Goal: Task Accomplishment & Management: Use online tool/utility

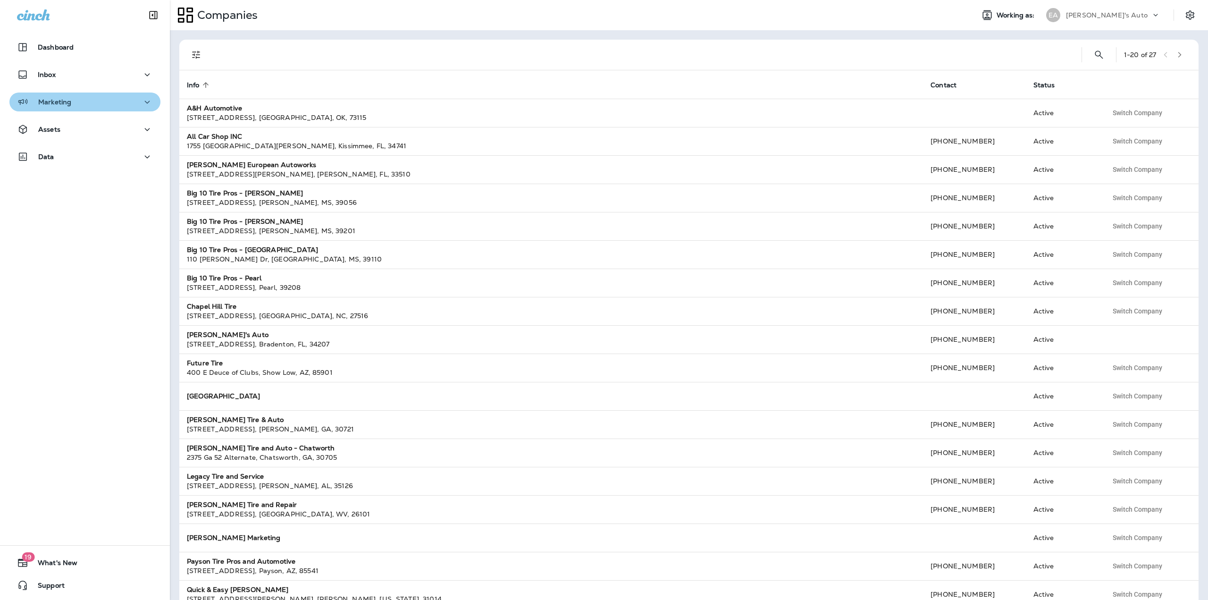
click at [142, 101] on icon "button" at bounding box center [147, 102] width 11 height 12
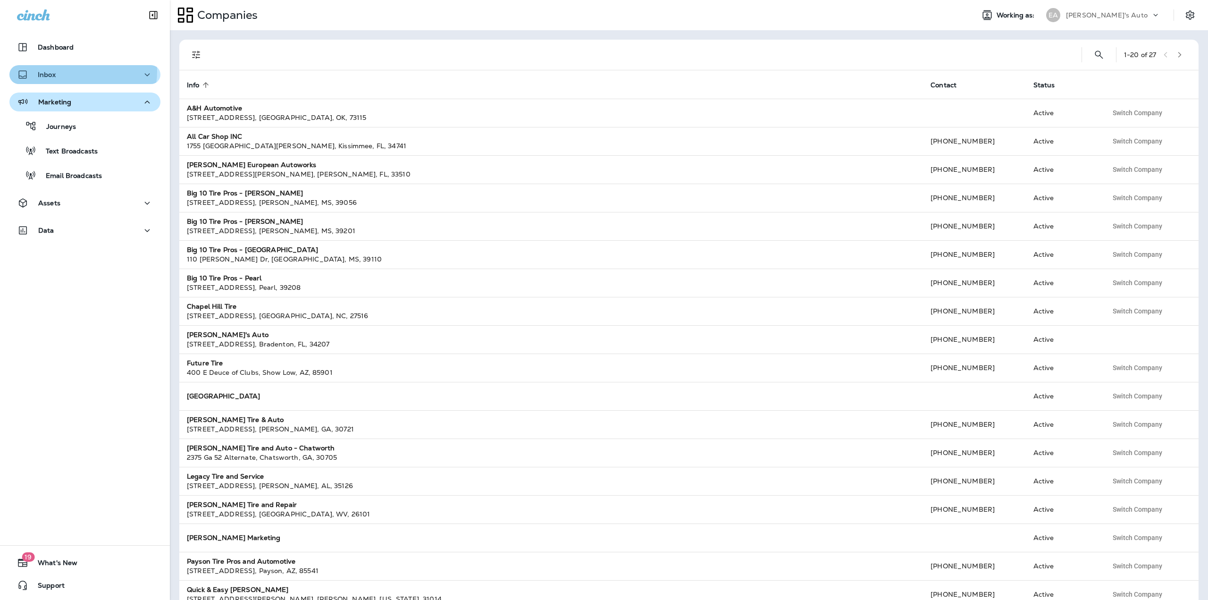
click at [76, 71] on div "Inbox" at bounding box center [85, 75] width 136 height 12
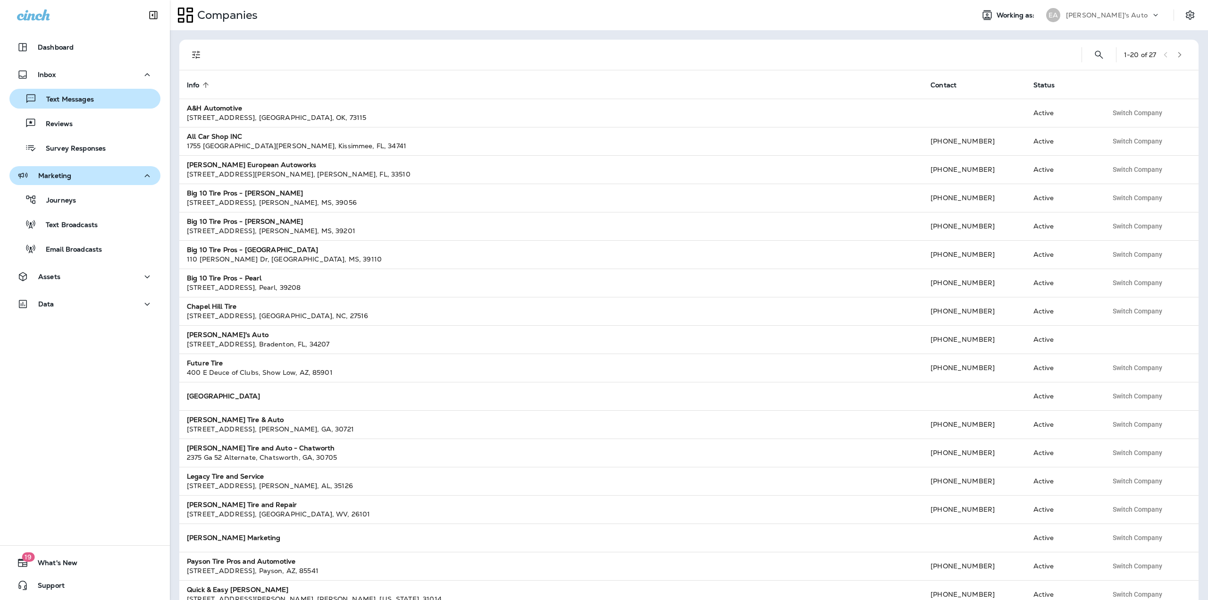
click at [72, 97] on p "Text Messages" at bounding box center [65, 99] width 57 height 9
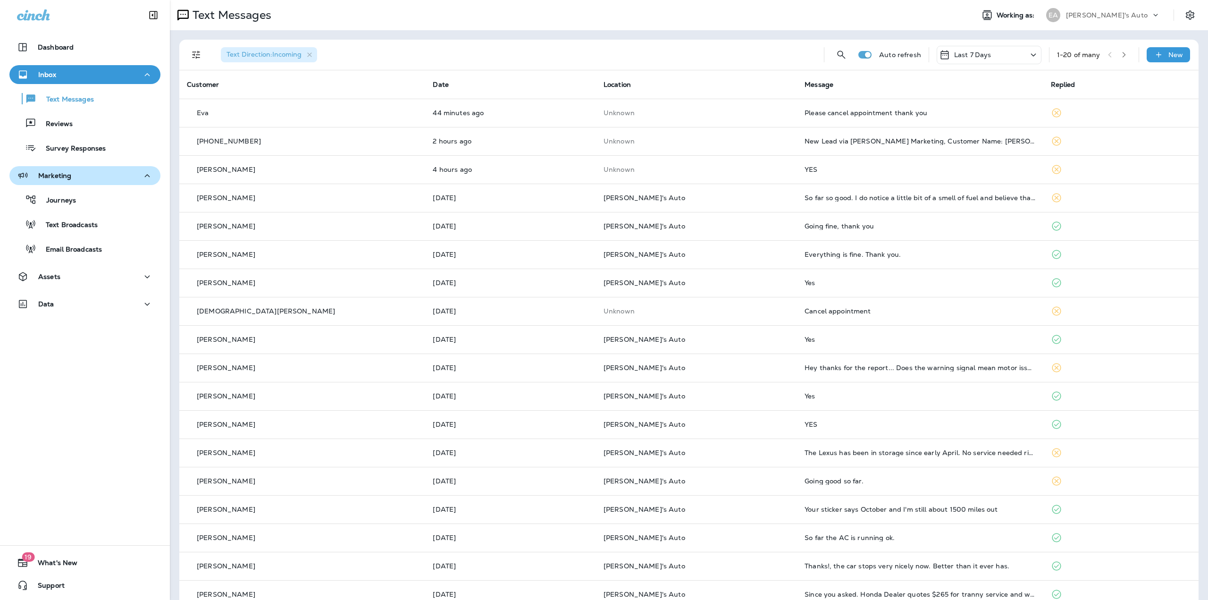
click at [1121, 57] on icon "button" at bounding box center [1124, 54] width 7 height 7
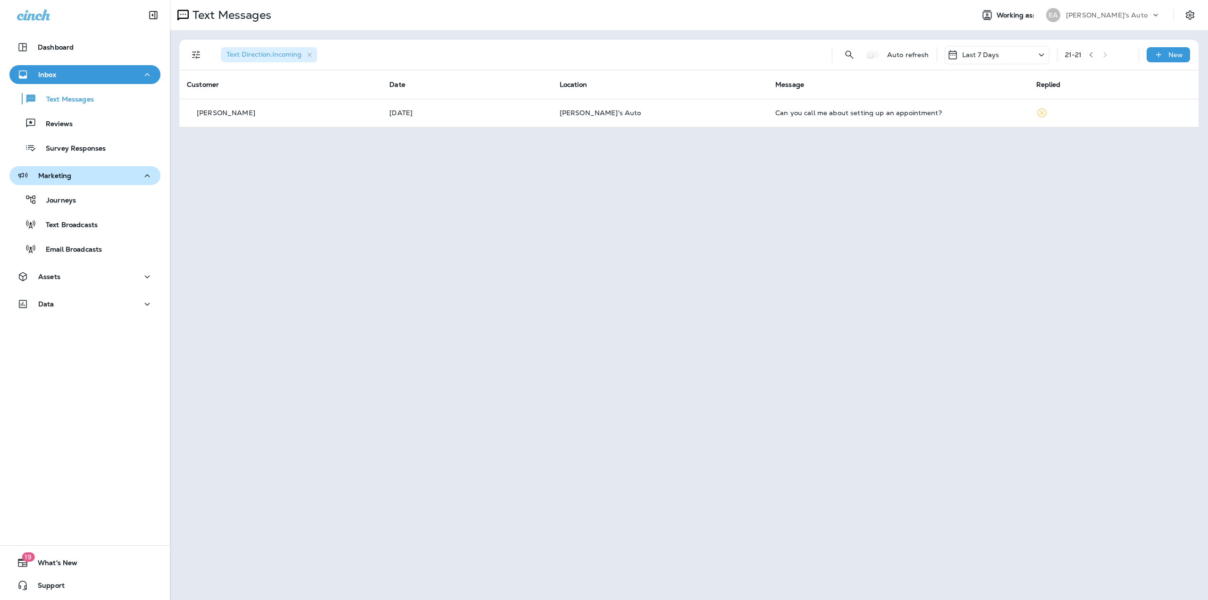
click at [1027, 53] on div "Last 7 Days" at bounding box center [997, 55] width 105 height 18
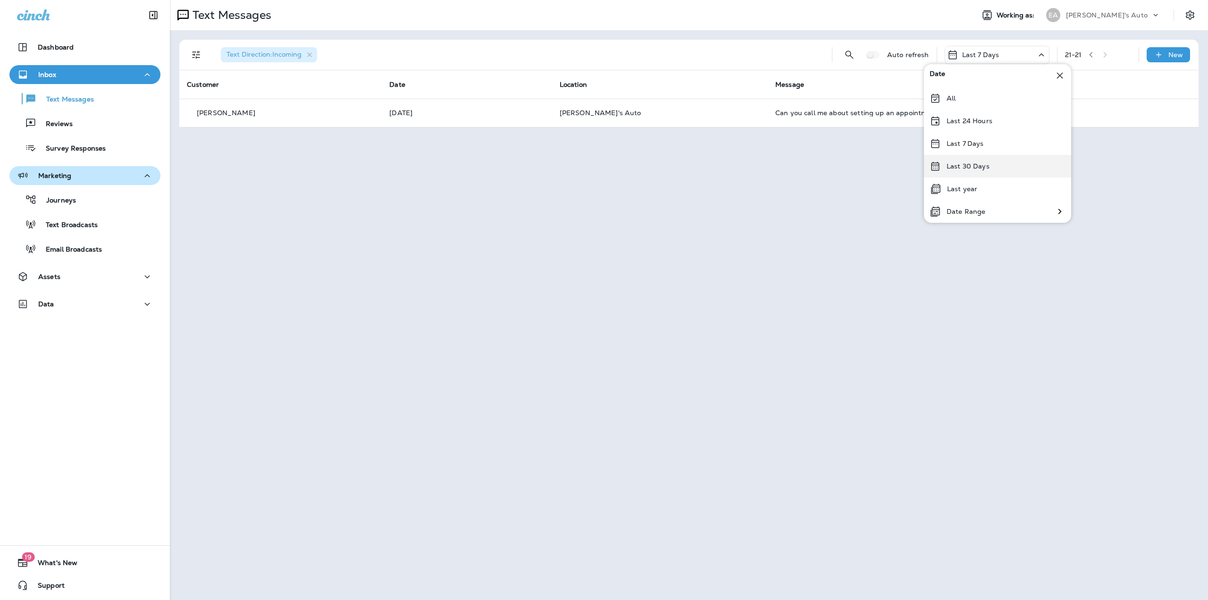
click at [975, 166] on p "Last 30 Days" at bounding box center [968, 166] width 43 height 8
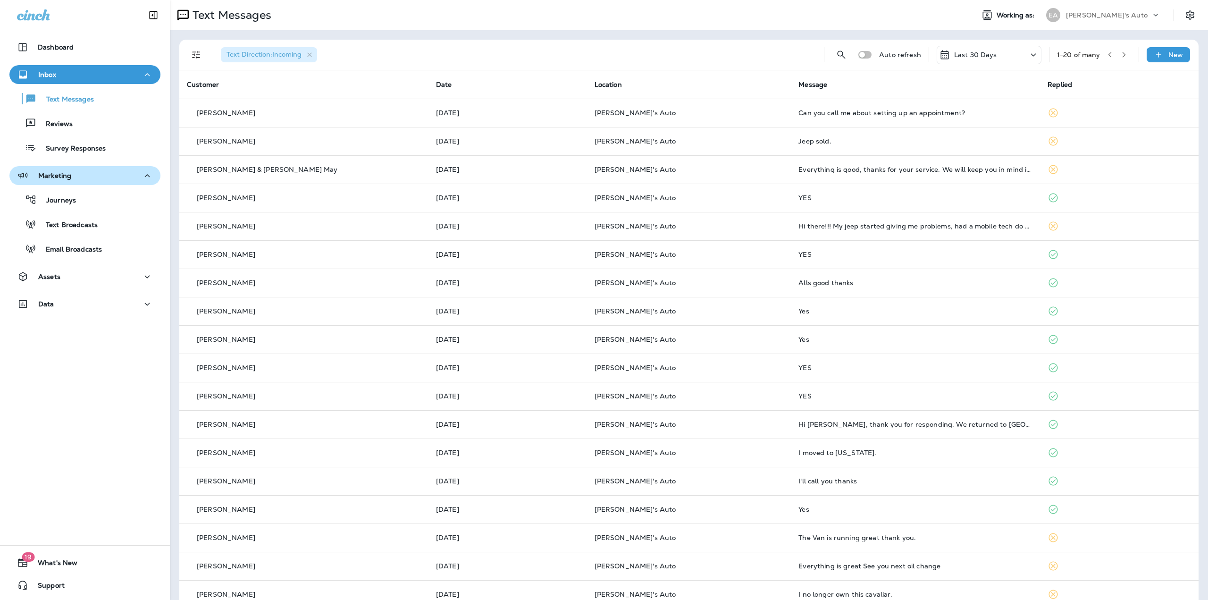
click at [1107, 53] on icon "button" at bounding box center [1110, 54] width 7 height 7
click at [1107, 57] on icon "button" at bounding box center [1110, 54] width 7 height 7
click at [1108, 57] on icon "button" at bounding box center [1109, 55] width 3 height 6
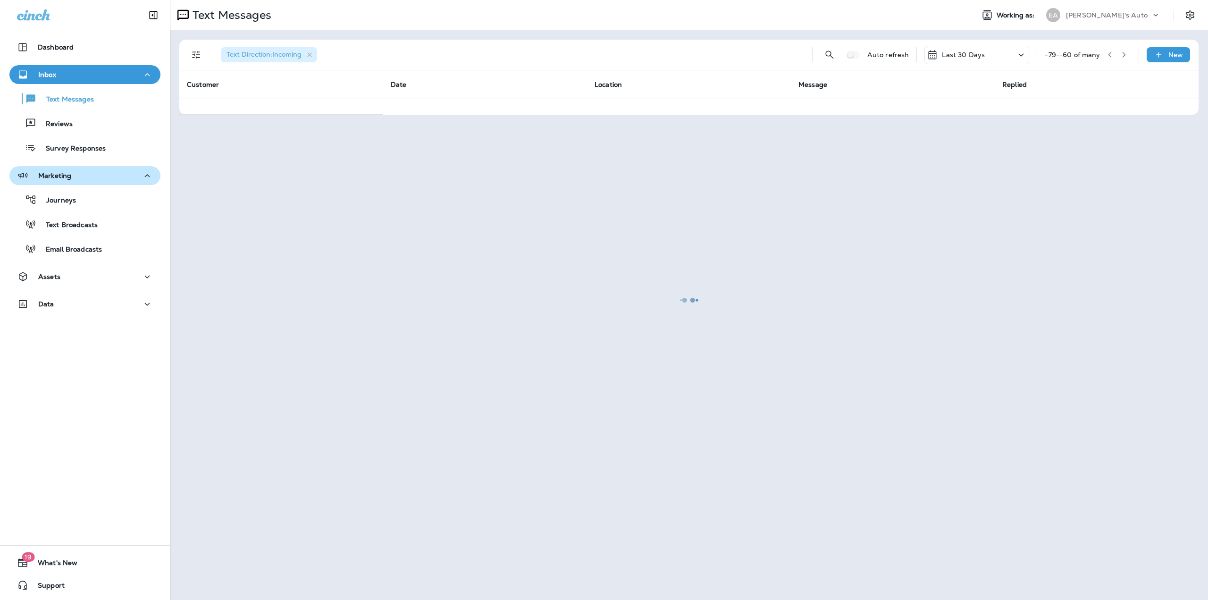
click at [1108, 57] on icon "button" at bounding box center [1109, 55] width 3 height 6
click at [1104, 57] on div at bounding box center [689, 300] width 1036 height 598
click at [1108, 57] on icon "button" at bounding box center [1109, 55] width 3 height 6
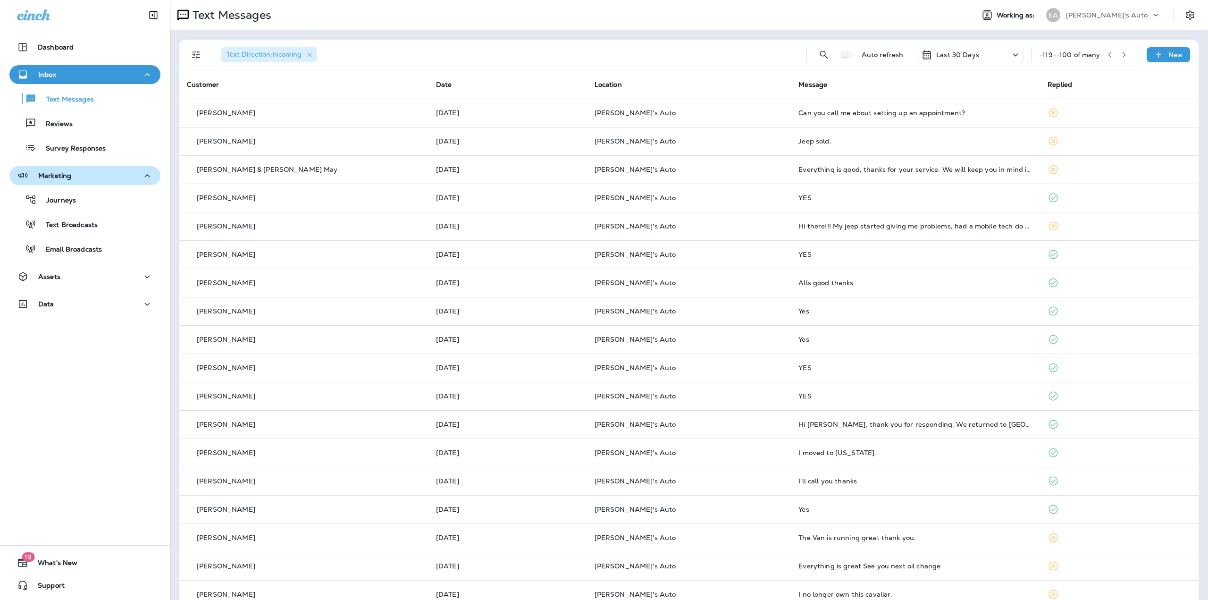
click at [1110, 55] on button "button" at bounding box center [1110, 55] width 14 height 14
click at [1085, 47] on div "Text Direction : Incoming Auto refresh Last 30 Days -139 - -120 of many New" at bounding box center [691, 55] width 1008 height 30
click at [1107, 56] on icon "button" at bounding box center [1110, 54] width 7 height 7
click at [936, 57] on p "Last 30 Days" at bounding box center [957, 55] width 43 height 8
click at [822, 55] on button "Search Messages" at bounding box center [823, 54] width 19 height 19
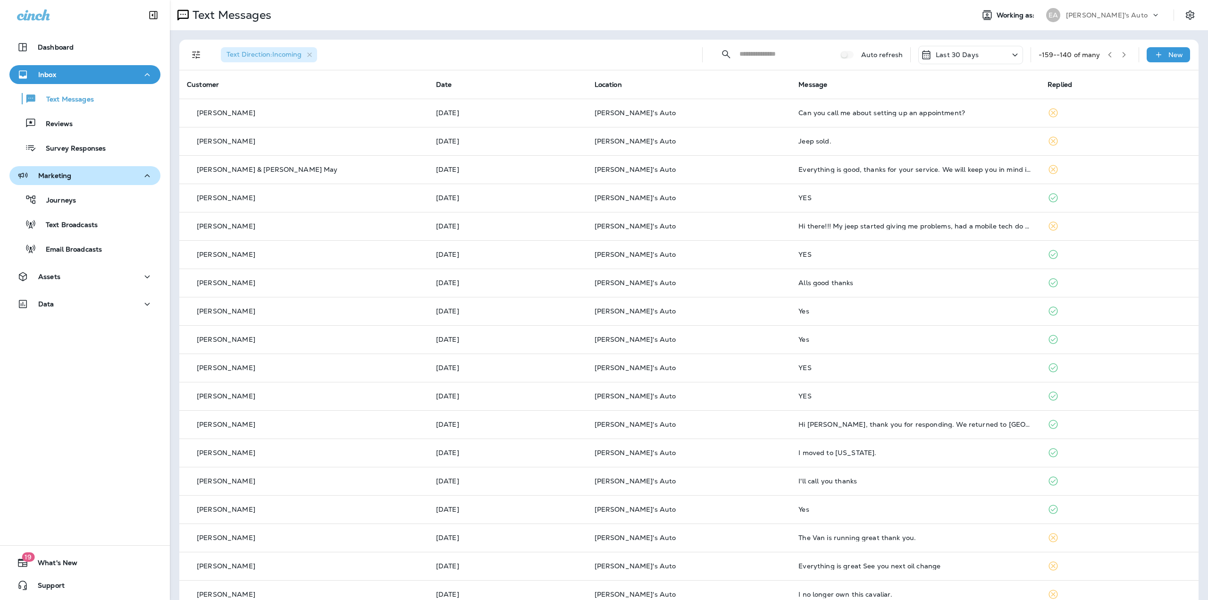
click at [841, 56] on span at bounding box center [847, 55] width 13 height 8
click at [846, 56] on span at bounding box center [847, 55] width 13 height 8
click at [841, 56] on span at bounding box center [847, 55] width 13 height 8
click at [307, 53] on icon "button" at bounding box center [310, 55] width 8 height 8
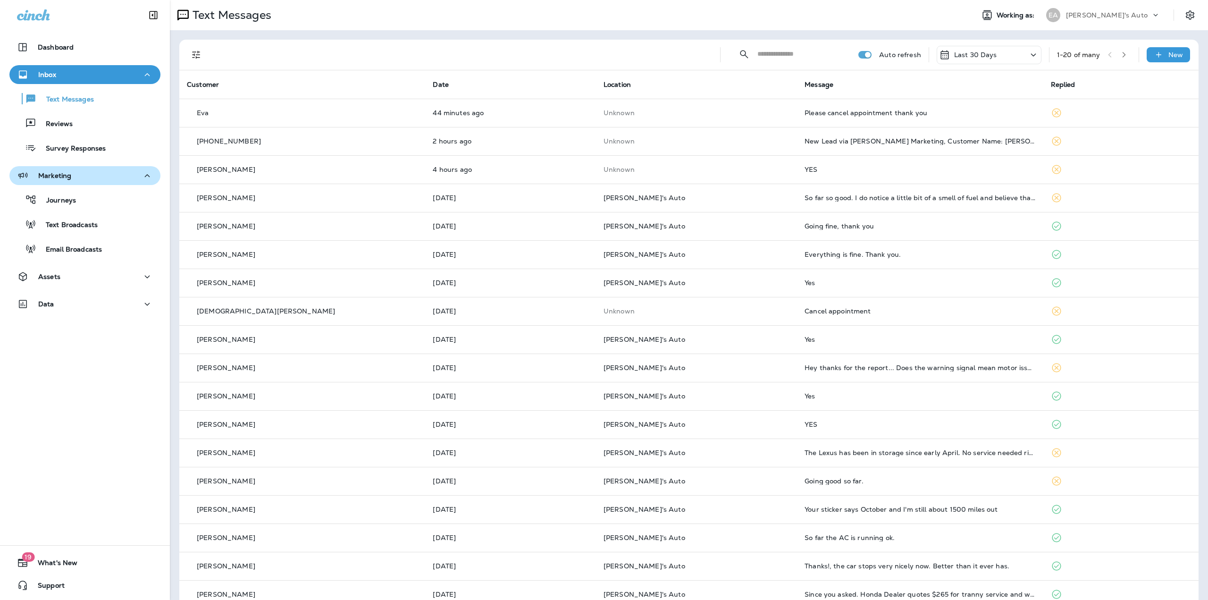
click at [1003, 57] on div "Last 30 Days" at bounding box center [989, 55] width 105 height 18
click at [950, 162] on p "Last 30 Days" at bounding box center [950, 166] width 43 height 8
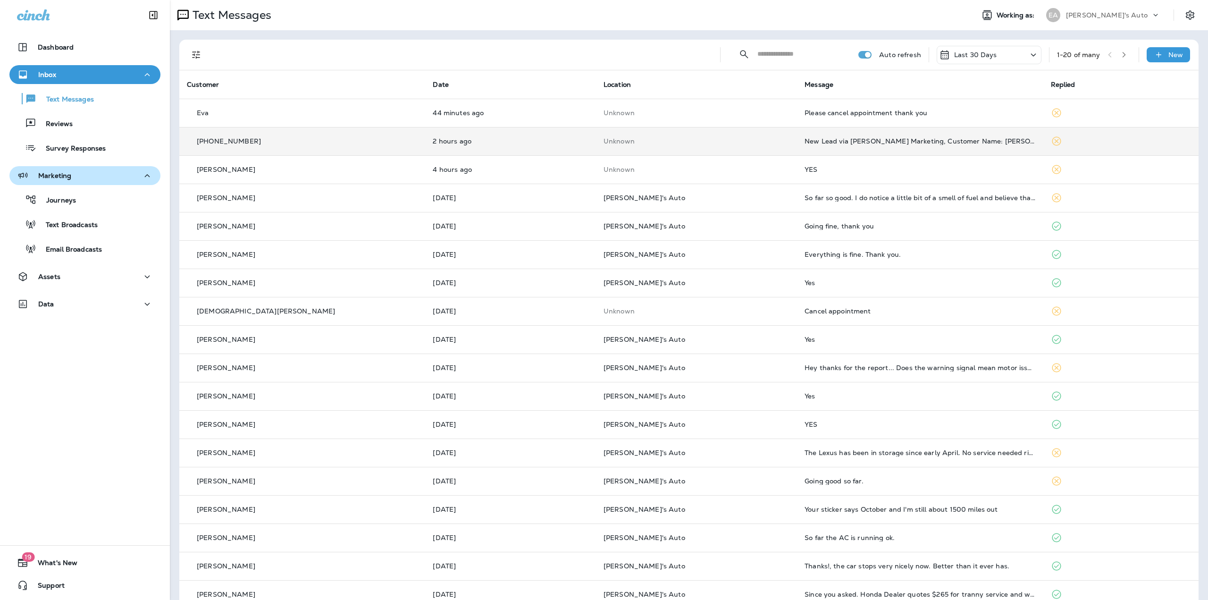
click at [839, 138] on div "New Lead via [PERSON_NAME] Marketing, Customer Name: [PERSON_NAME], Contact inf…" at bounding box center [920, 141] width 231 height 8
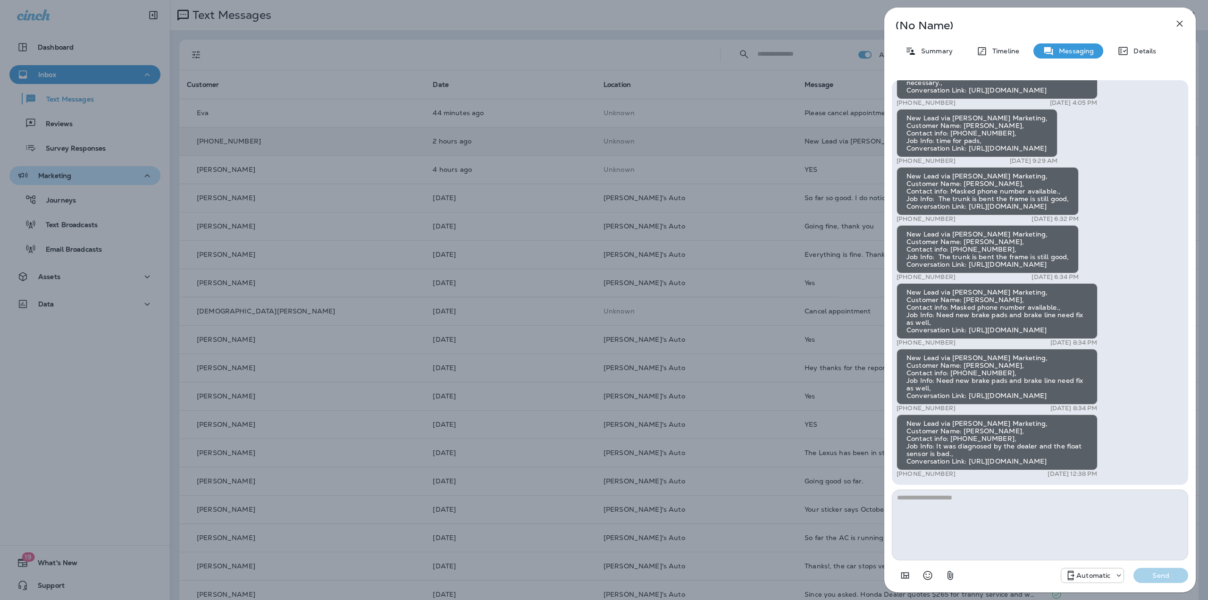
click at [746, 30] on div "(No Name) Summary Timeline Messaging Details New Lead via [PERSON_NAME] Marketi…" at bounding box center [604, 300] width 1208 height 600
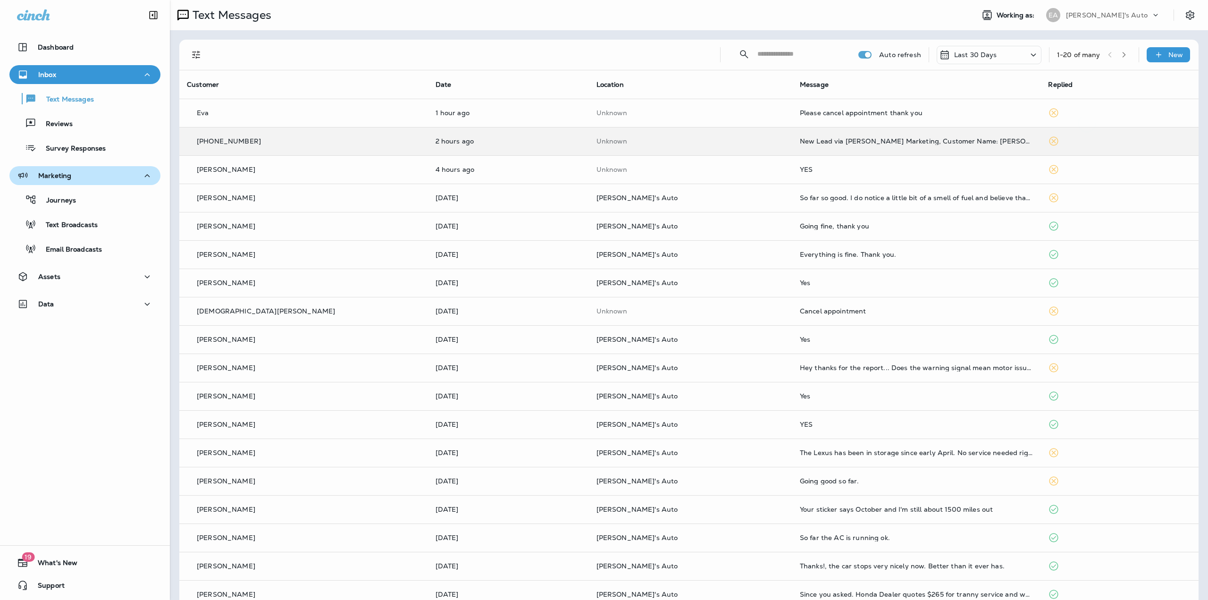
click at [1127, 14] on div at bounding box center [604, 300] width 1208 height 600
click at [1128, 16] on div "[PERSON_NAME]'s Auto" at bounding box center [1108, 15] width 85 height 14
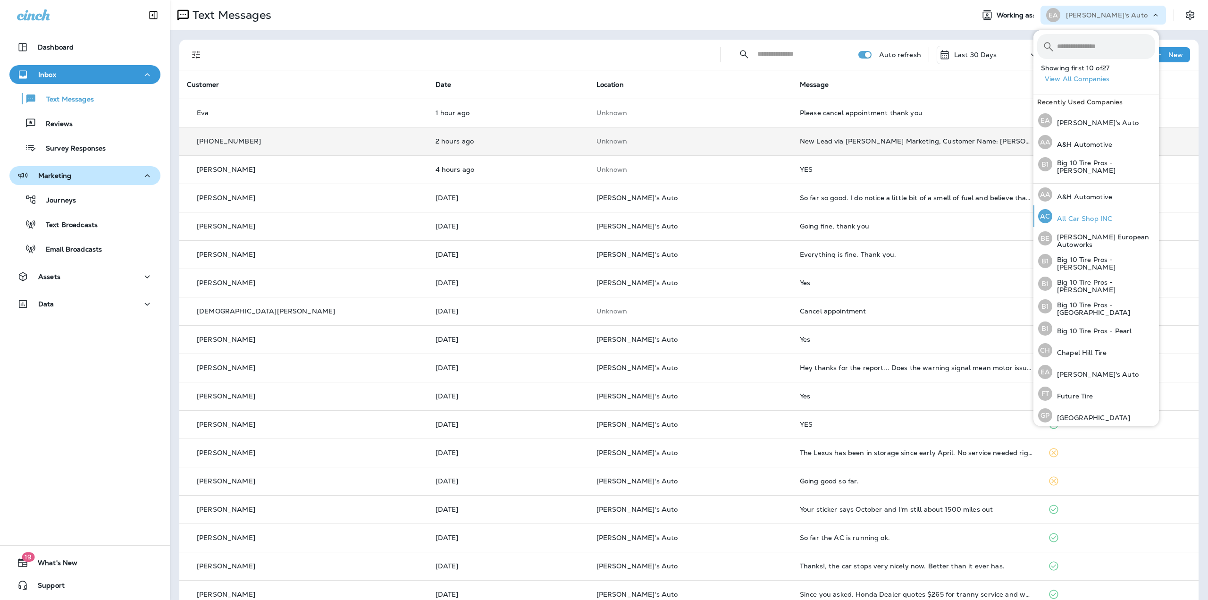
click at [1087, 221] on p "All Car Shop INC" at bounding box center [1082, 219] width 60 height 8
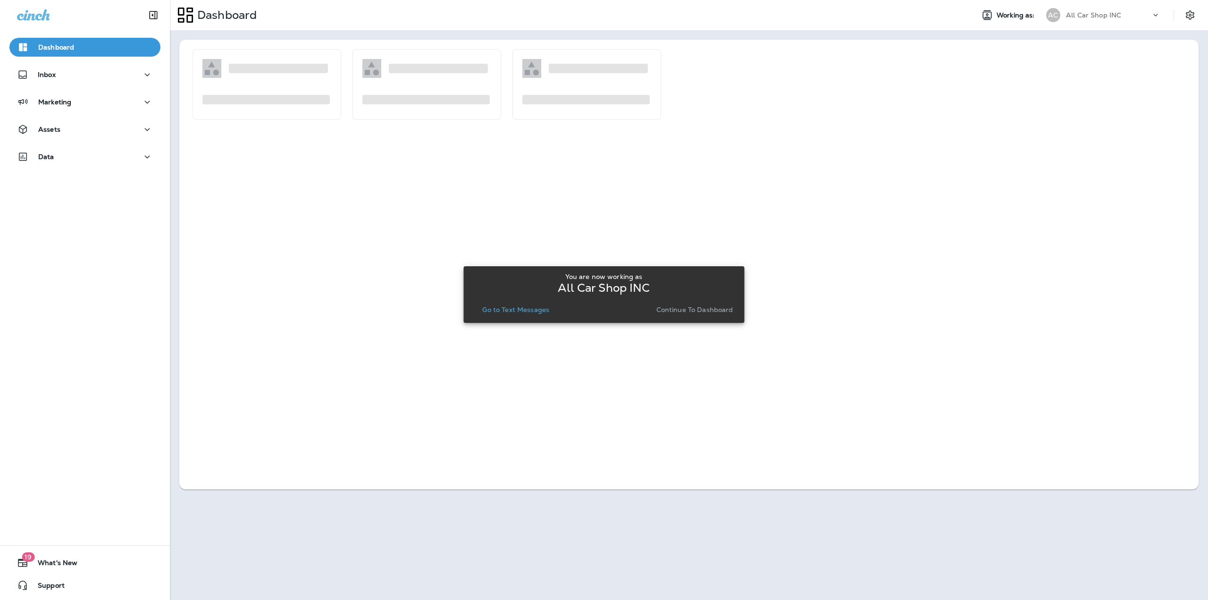
click at [516, 304] on button "Go to Text Messages" at bounding box center [516, 309] width 75 height 13
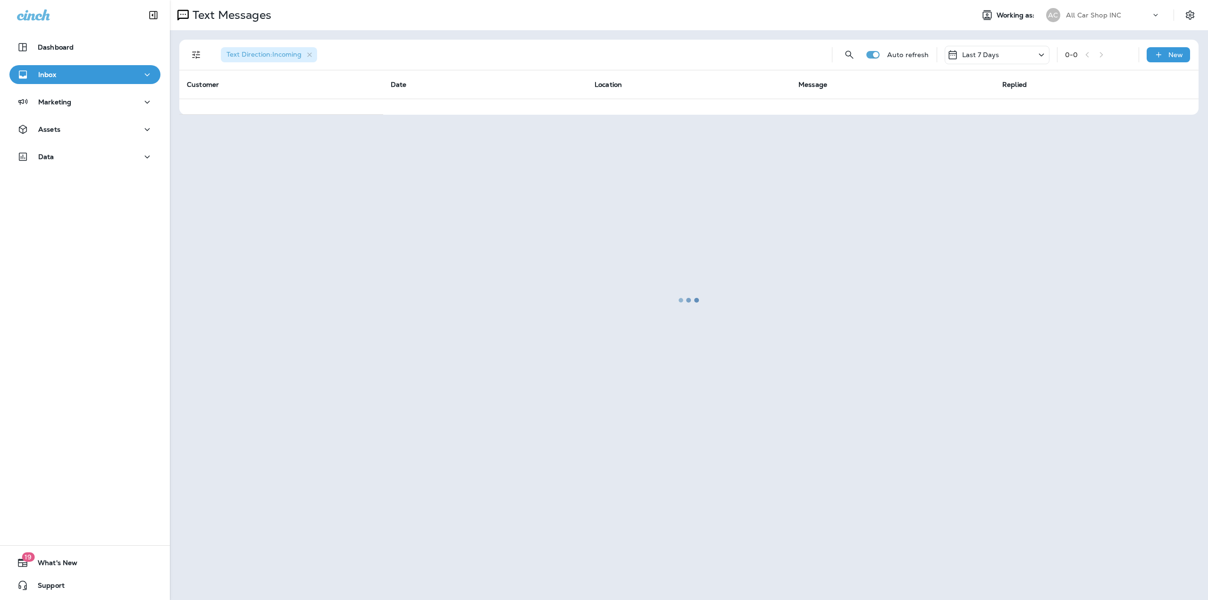
click at [1133, 12] on div at bounding box center [689, 300] width 1036 height 598
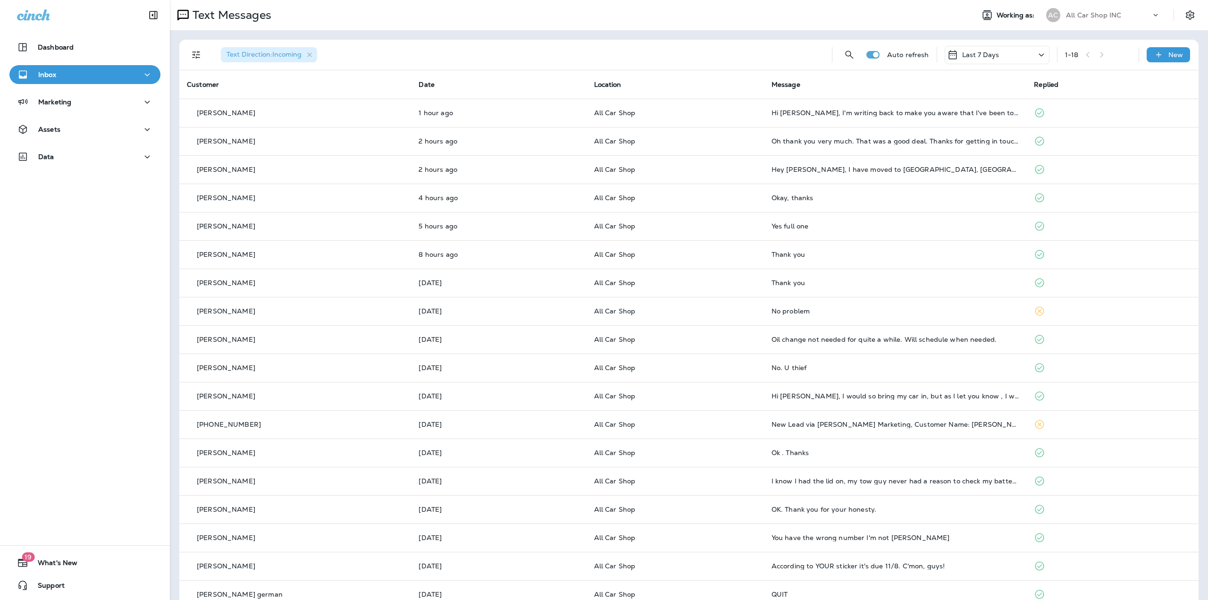
click at [1100, 19] on div "All Car Shop INC" at bounding box center [1108, 15] width 85 height 14
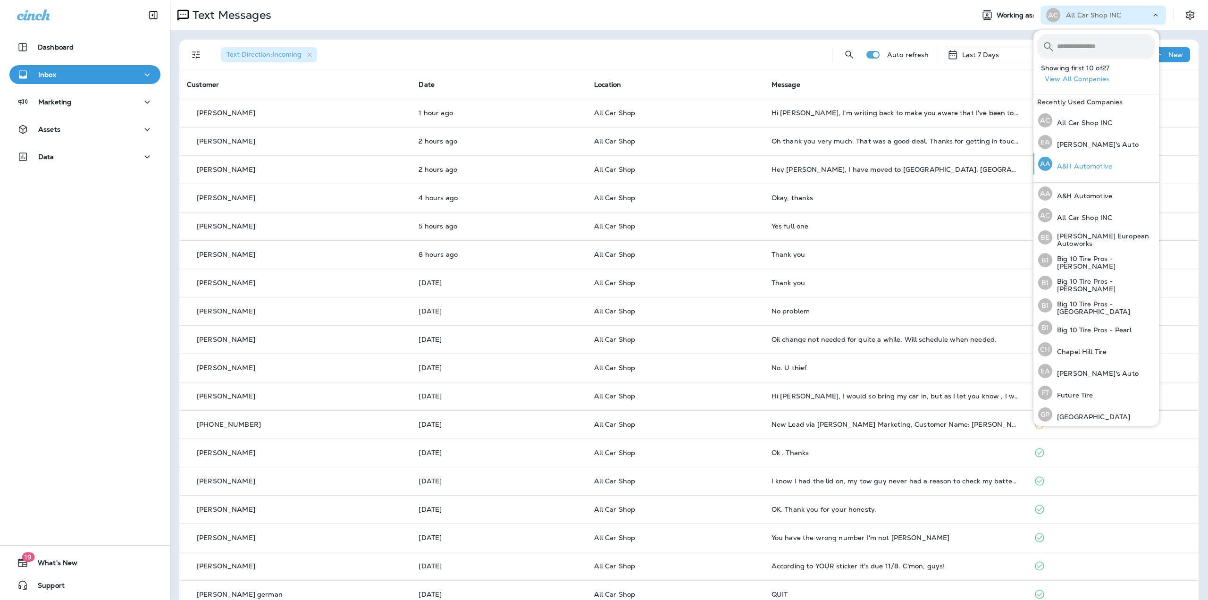
click at [1062, 167] on p "A&H Automotive" at bounding box center [1082, 166] width 60 height 8
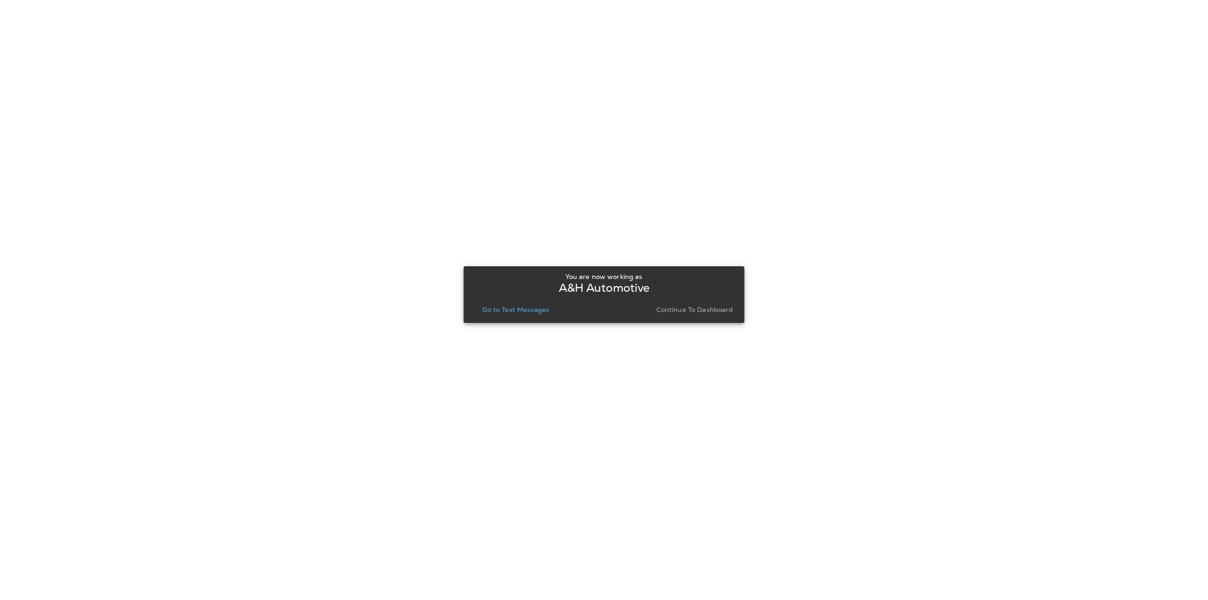
click at [482, 311] on button "Go to Text Messages" at bounding box center [516, 309] width 75 height 13
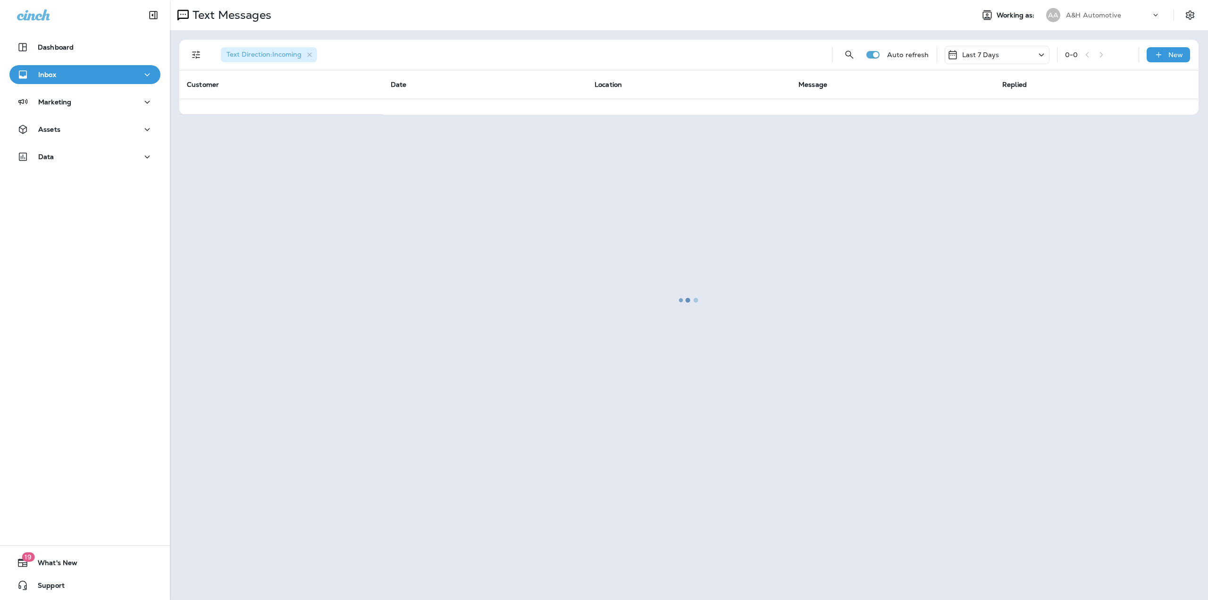
click at [96, 116] on div "Dashboard Inbox Marketing Assets Data" at bounding box center [85, 103] width 170 height 151
click at [97, 124] on div "Assets" at bounding box center [85, 130] width 136 height 12
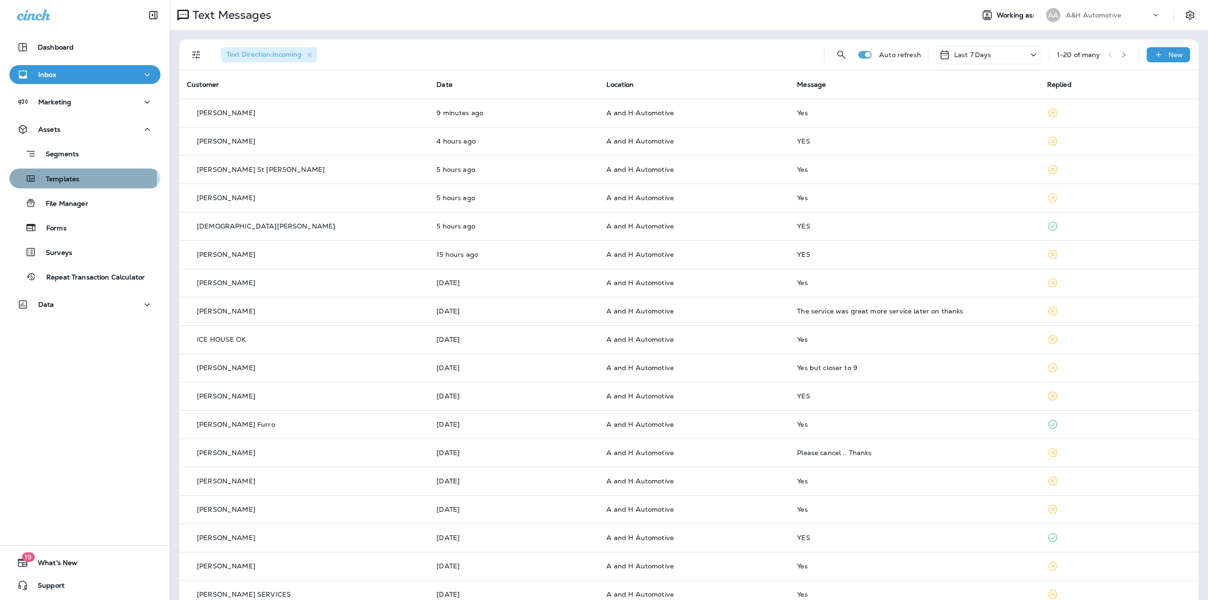
click at [80, 177] on div "Templates" at bounding box center [84, 178] width 143 height 14
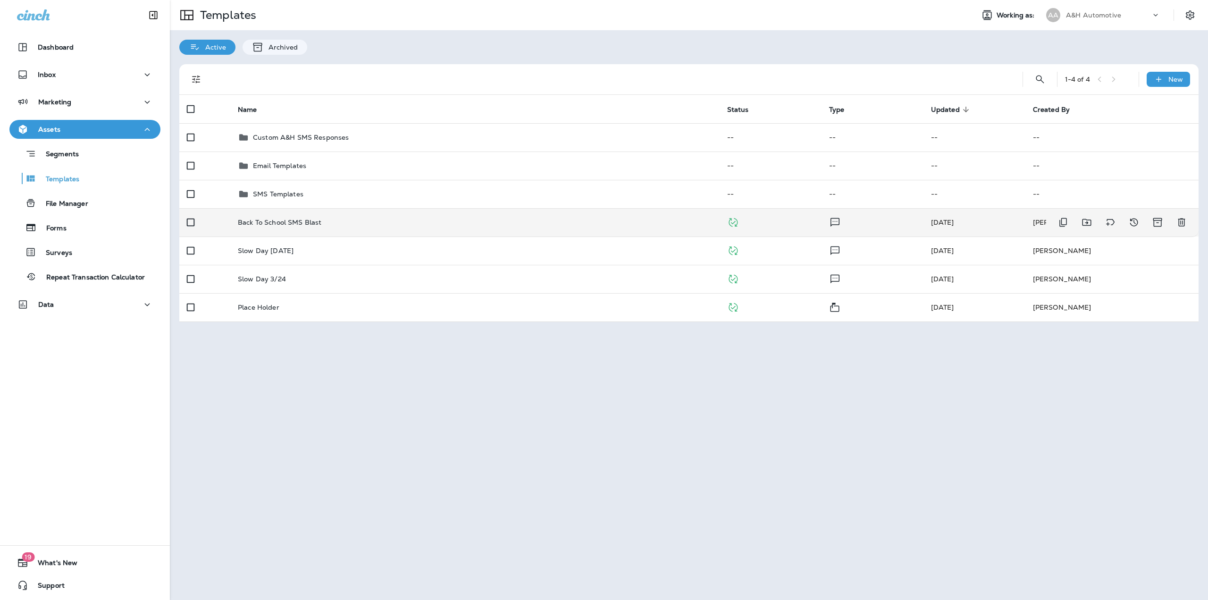
click at [345, 222] on div "Back To School SMS Blast" at bounding box center [475, 223] width 474 height 8
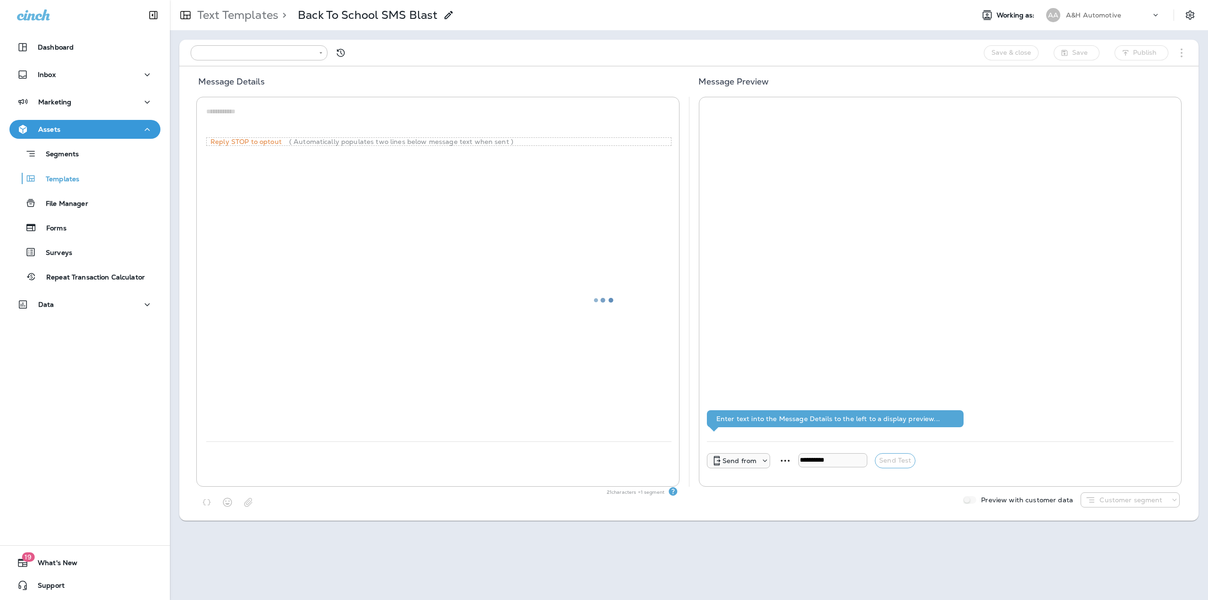
type input "**********"
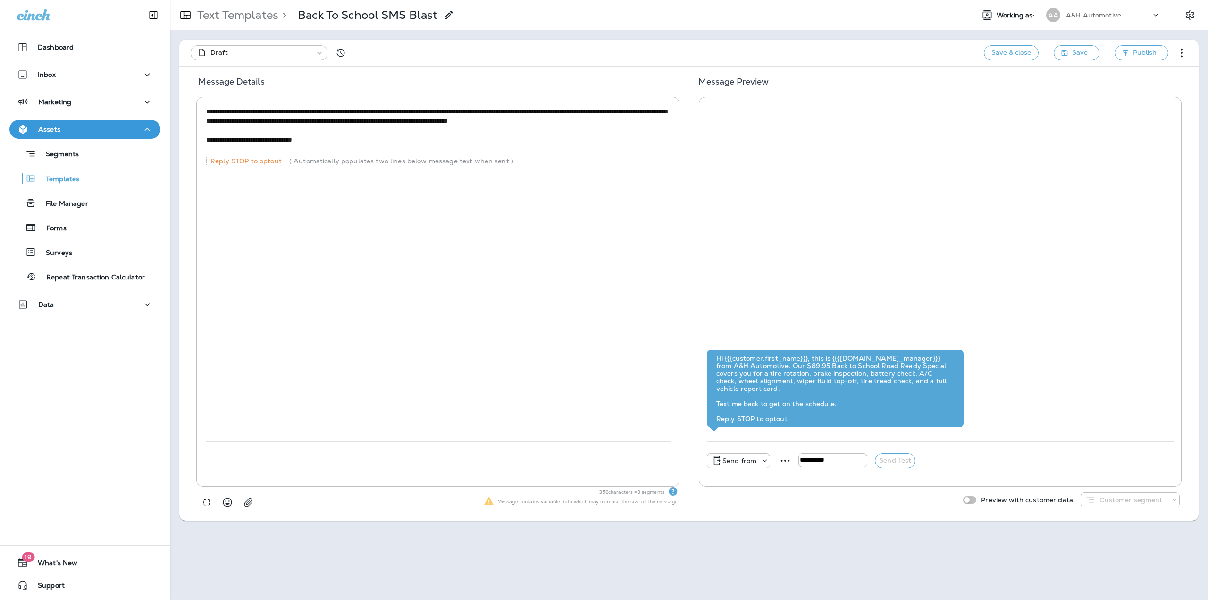
drag, startPoint x: 380, startPoint y: 120, endPoint x: 472, endPoint y: 122, distance: 92.0
click at [472, 122] on textarea "**********" at bounding box center [438, 131] width 465 height 48
click at [379, 123] on textarea "**********" at bounding box center [438, 126] width 465 height 38
drag, startPoint x: 549, startPoint y: 122, endPoint x: 496, endPoint y: 124, distance: 53.4
click at [496, 124] on textarea "**********" at bounding box center [438, 126] width 465 height 38
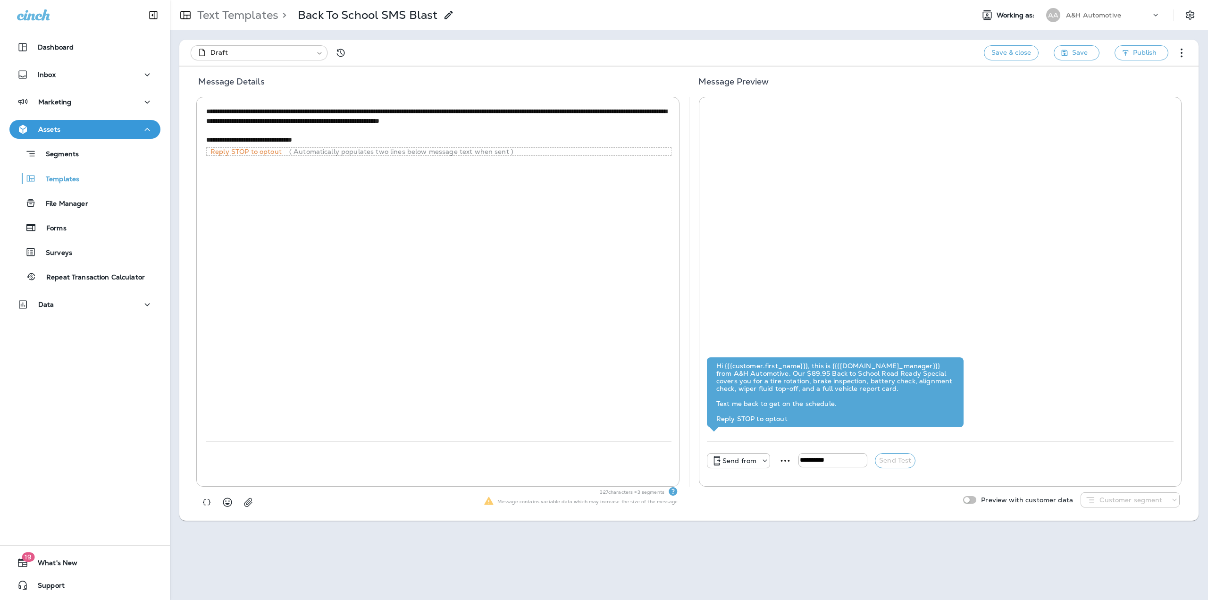
click at [506, 136] on textarea "**********" at bounding box center [438, 126] width 465 height 38
type textarea "**********"
click at [1058, 52] on button "Save" at bounding box center [1077, 52] width 46 height 15
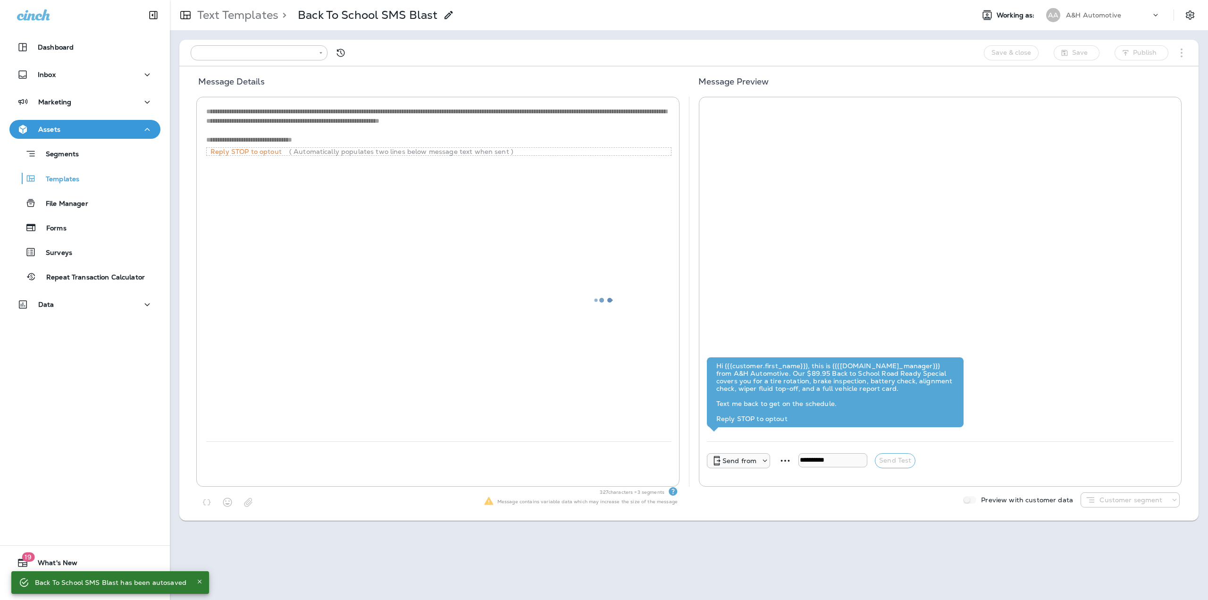
type input "**********"
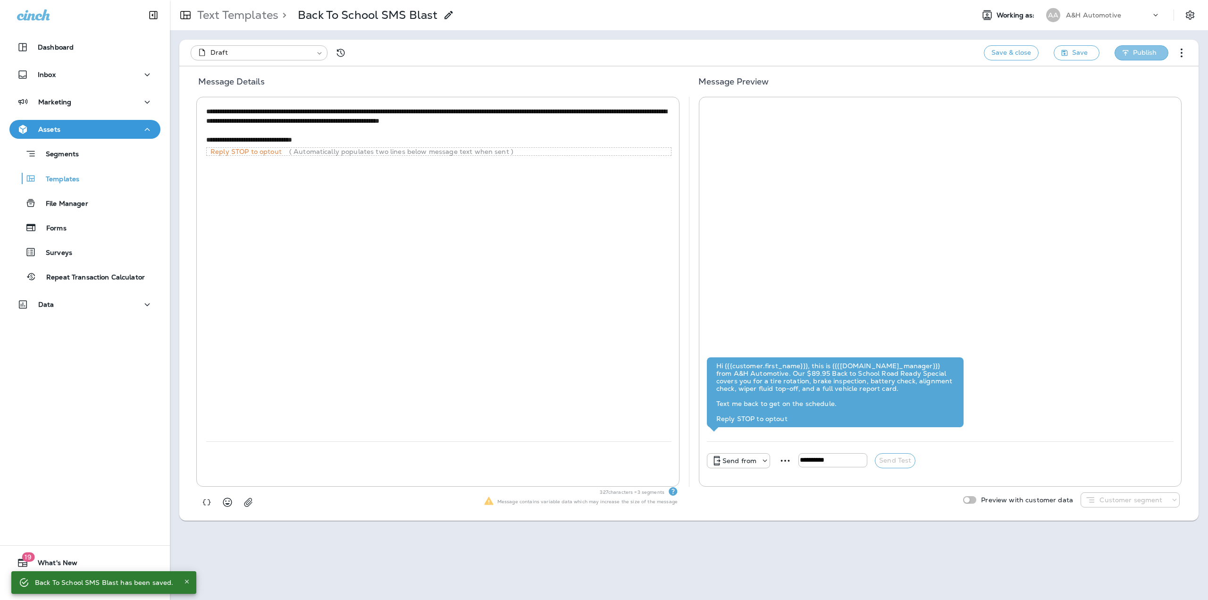
click at [1157, 53] on button "Publish" at bounding box center [1142, 52] width 54 height 15
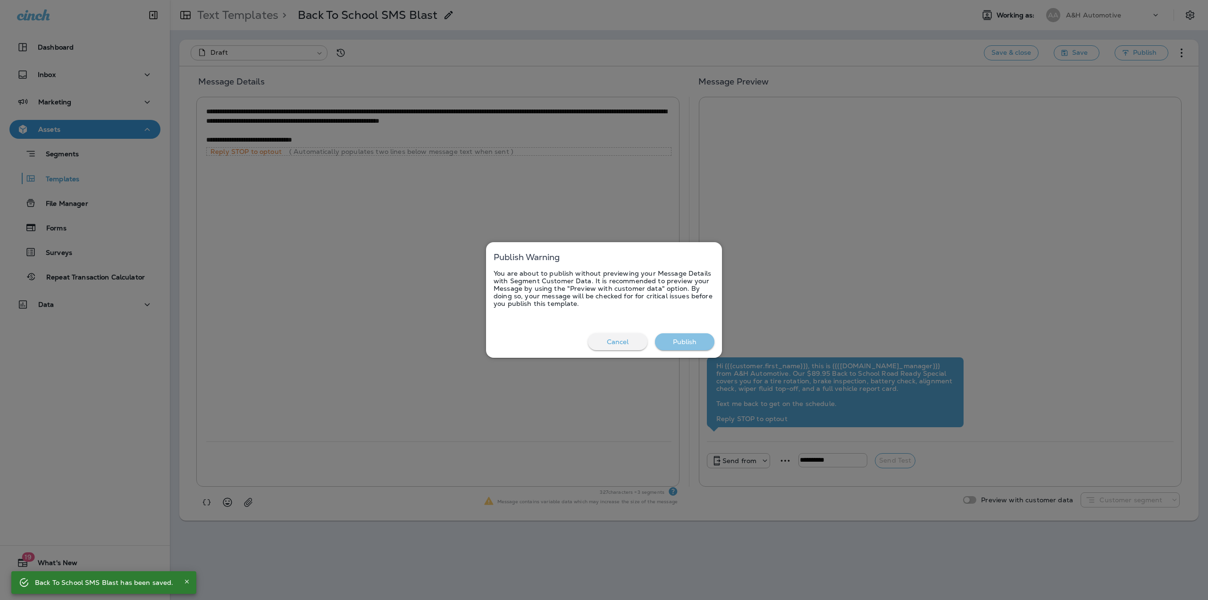
click at [687, 334] on button "Publish" at bounding box center [684, 341] width 59 height 17
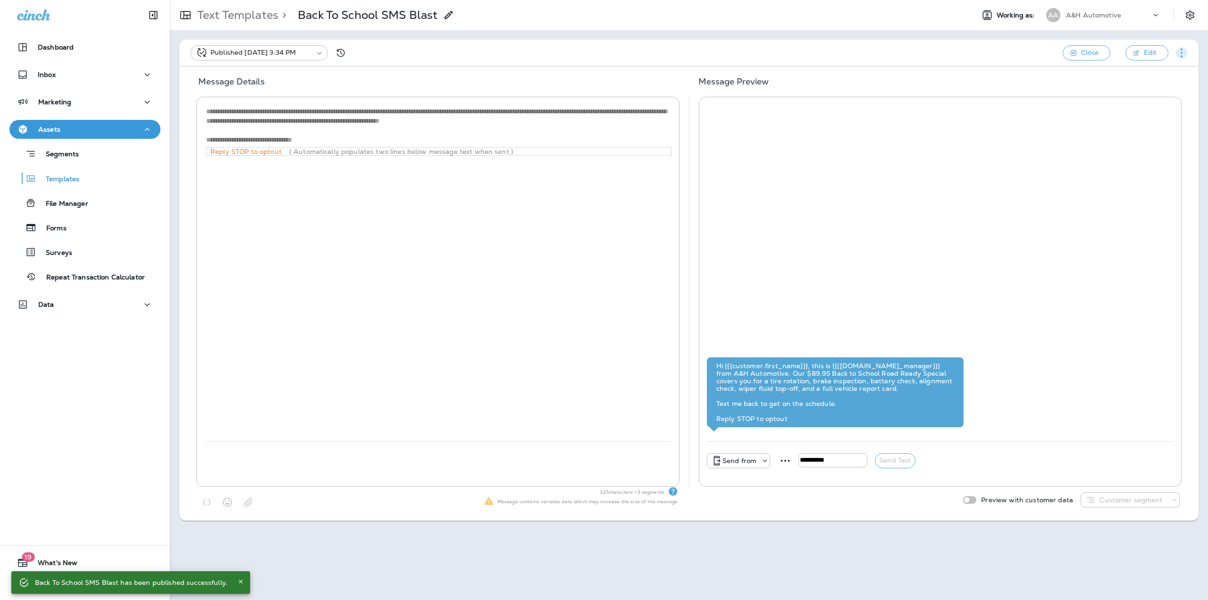
click at [1184, 51] on icon "button" at bounding box center [1181, 52] width 9 height 9
click at [968, 64] on div "**********" at bounding box center [688, 53] width 1019 height 26
click at [750, 460] on p "Send from" at bounding box center [740, 461] width 34 height 8
click at [735, 399] on button "[PHONE_NUMBER]" at bounding box center [737, 392] width 79 height 23
click at [821, 456] on div "[PHONE_NUMBER] Send Test" at bounding box center [826, 460] width 239 height 15
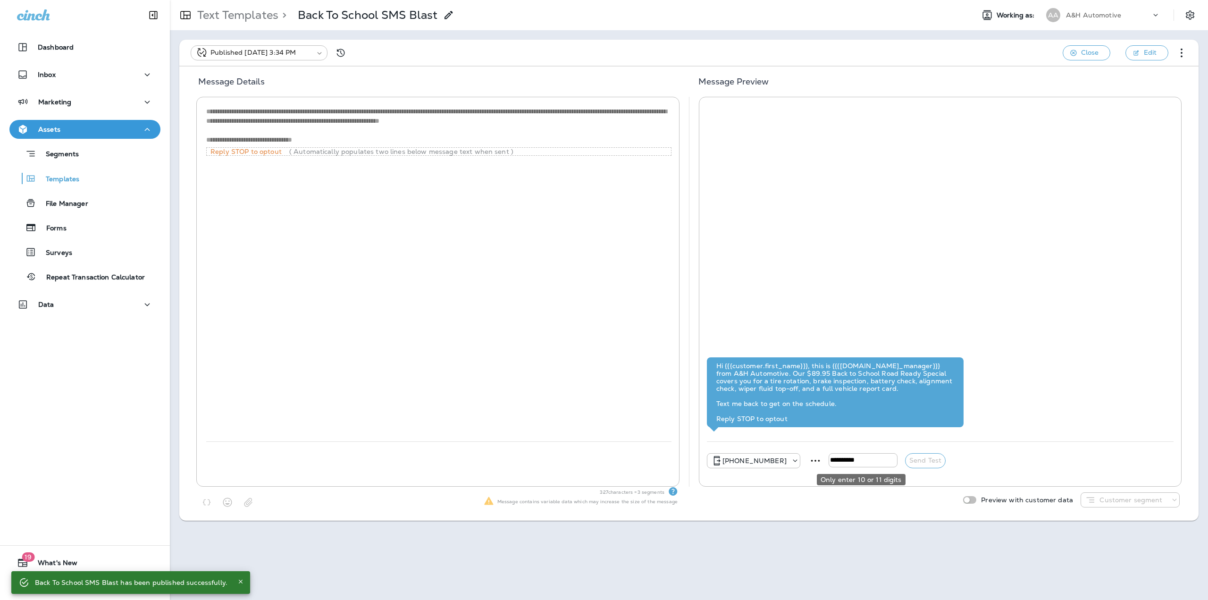
click at [831, 457] on input "tel" at bounding box center [863, 460] width 69 height 14
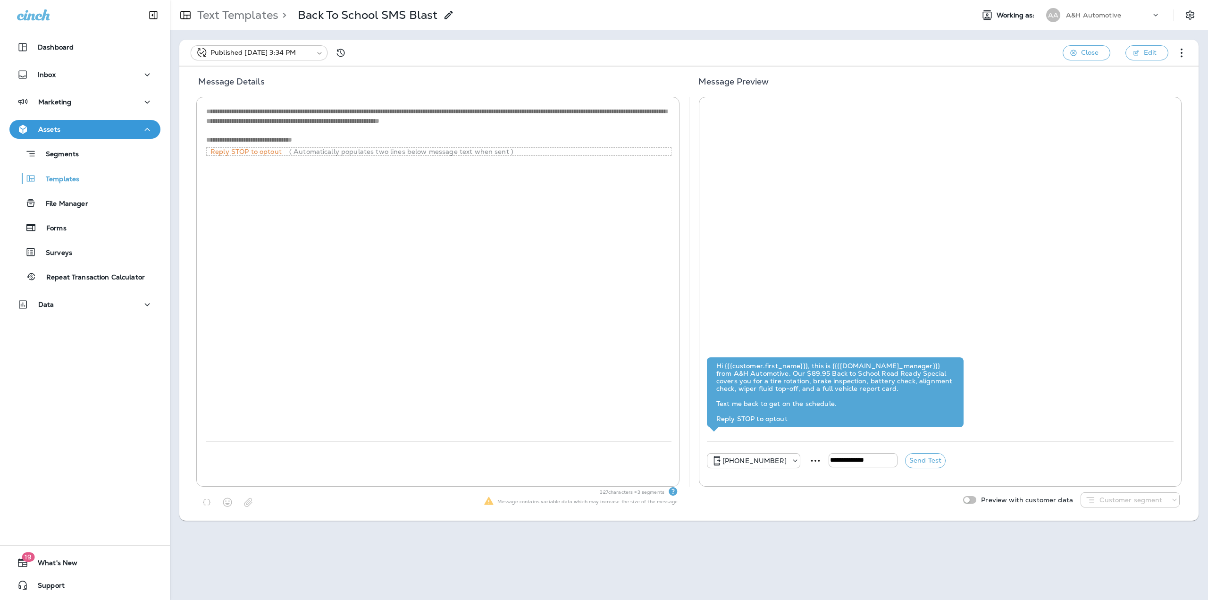
type input "**********"
click at [1081, 500] on div "Preview with customer data Customer segment" at bounding box center [1069, 499] width 220 height 15
click at [1093, 499] on icon at bounding box center [1090, 499] width 11 height 11
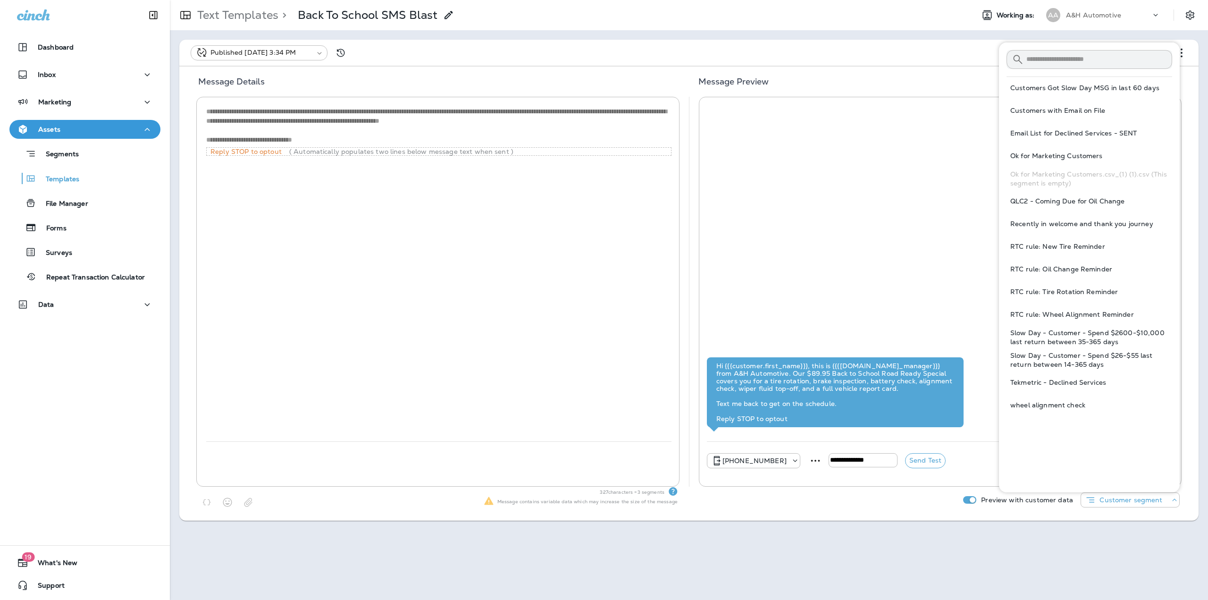
click at [1086, 91] on span "Customers Got Slow Day MSG in last 60 days" at bounding box center [1084, 88] width 149 height 9
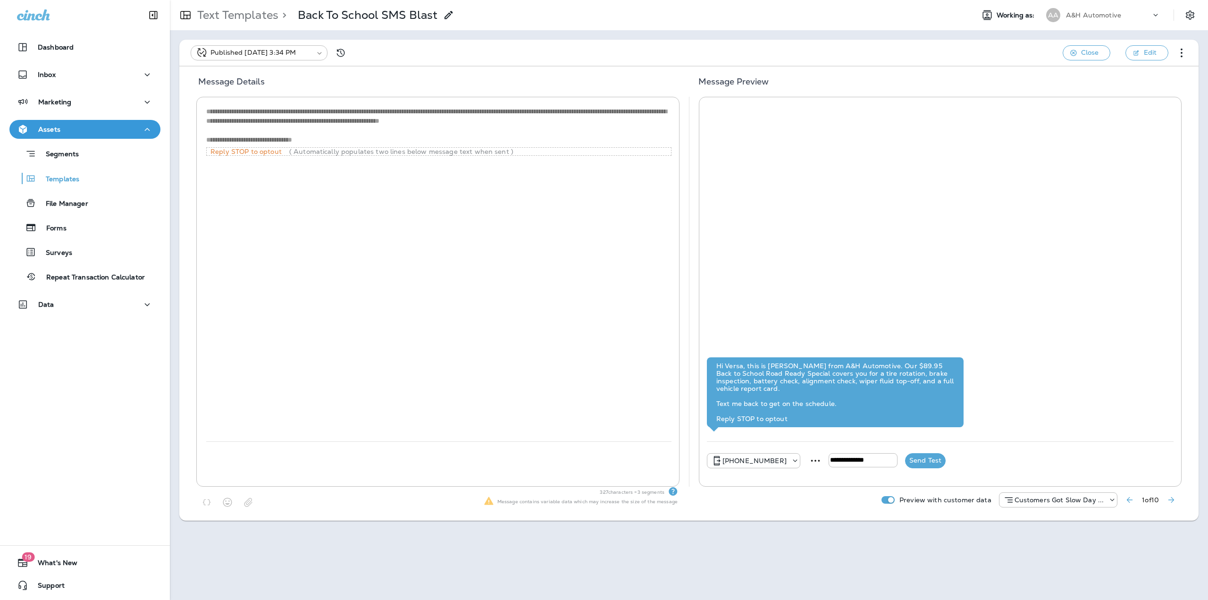
click at [922, 457] on button "Send Test" at bounding box center [925, 460] width 41 height 15
type input "**********"
click at [225, 19] on p "Text Templates" at bounding box center [235, 15] width 85 height 14
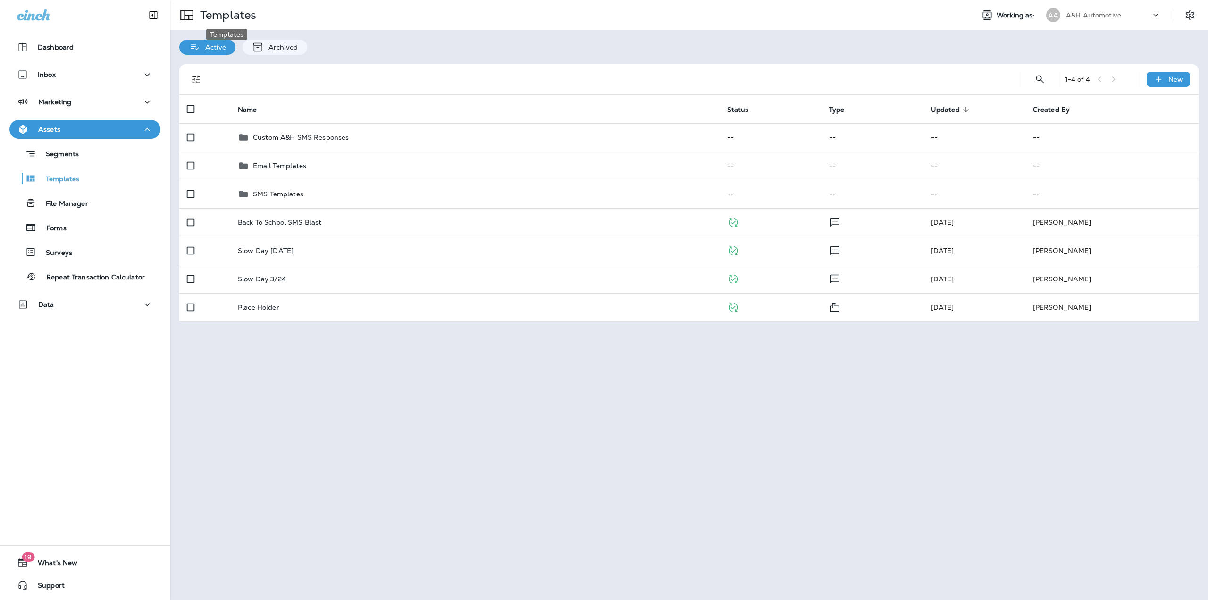
click at [225, 20] on p "Templates" at bounding box center [226, 15] width 60 height 14
